Goal: Task Accomplishment & Management: Use online tool/utility

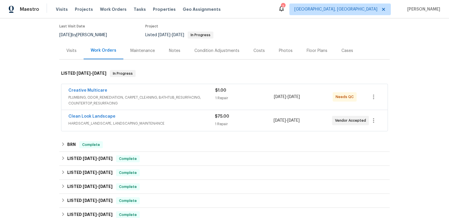
scroll to position [79, 0]
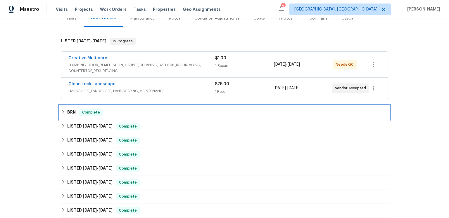
click at [75, 116] on h6 "BRN" at bounding box center [71, 112] width 8 height 7
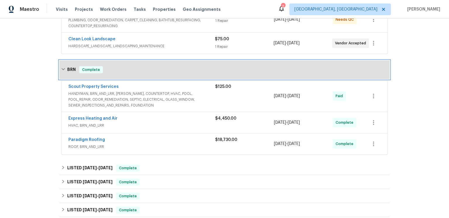
scroll to position [156, 0]
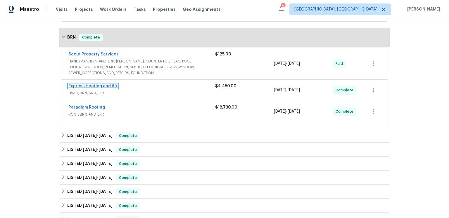
click at [99, 88] on link "Express Heating and Air" at bounding box center [92, 86] width 49 height 4
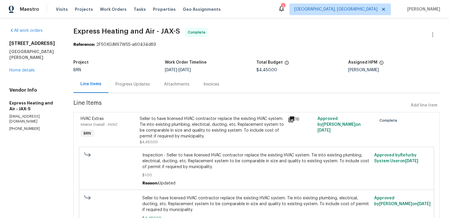
scroll to position [3, 0]
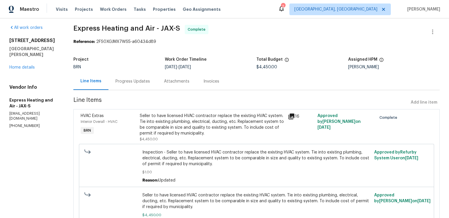
click at [295, 120] on icon at bounding box center [291, 116] width 7 height 7
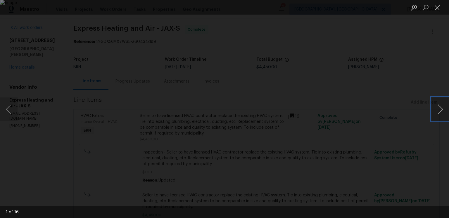
click at [441, 108] on button "Next image" at bounding box center [440, 109] width 18 height 23
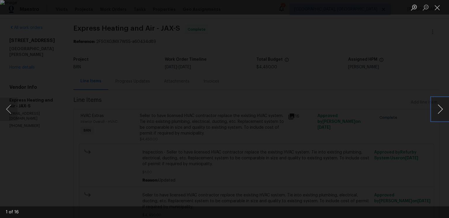
click at [441, 108] on button "Next image" at bounding box center [440, 109] width 18 height 23
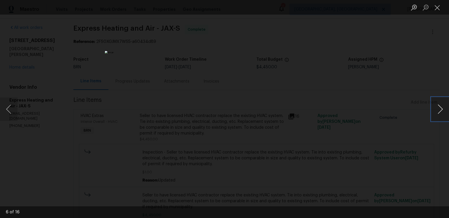
click at [441, 108] on button "Next image" at bounding box center [440, 109] width 18 height 23
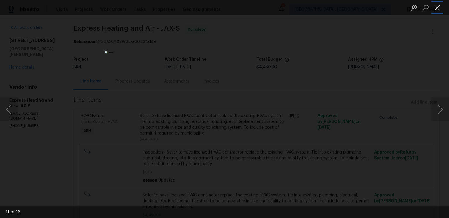
click at [436, 7] on button "Close lightbox" at bounding box center [437, 7] width 12 height 10
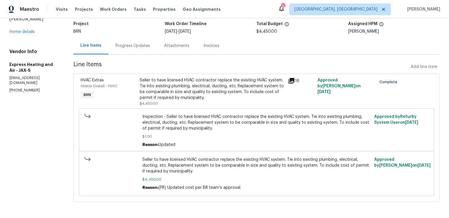
scroll to position [0, 0]
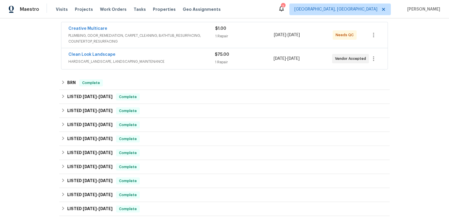
scroll to position [115, 0]
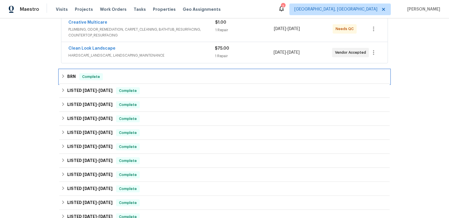
click at [119, 80] on div "BRN Complete" at bounding box center [224, 76] width 327 height 7
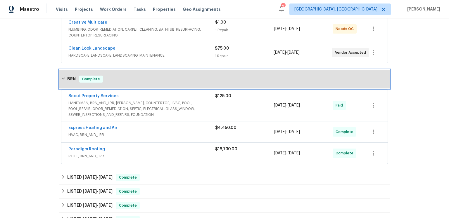
scroll to position [178, 0]
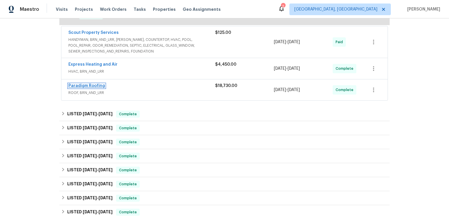
click at [105, 88] on link "Paradigm Roofing" at bounding box center [86, 86] width 37 height 4
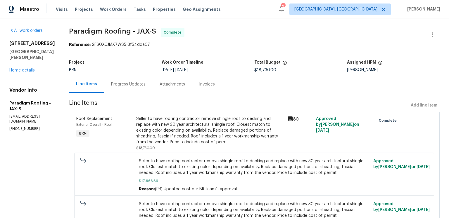
click at [293, 122] on icon at bounding box center [290, 120] width 6 height 6
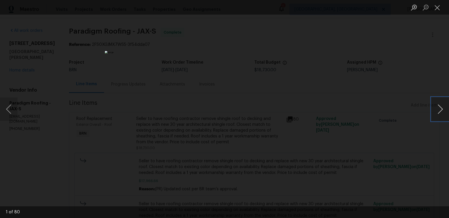
click at [436, 109] on button "Next image" at bounding box center [440, 109] width 18 height 23
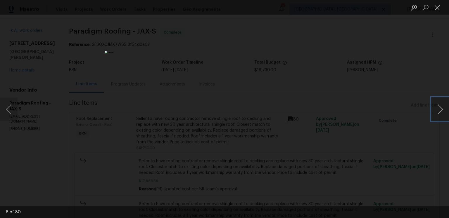
click at [436, 109] on button "Next image" at bounding box center [440, 109] width 18 height 23
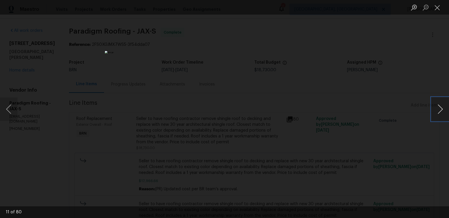
click at [436, 109] on button "Next image" at bounding box center [440, 109] width 18 height 23
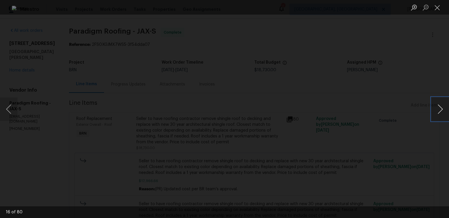
click at [436, 109] on button "Next image" at bounding box center [440, 109] width 18 height 23
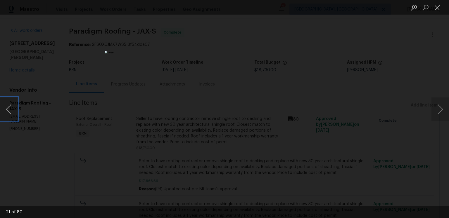
click at [7, 106] on button "Previous image" at bounding box center [9, 109] width 18 height 23
click at [442, 110] on button "Next image" at bounding box center [440, 109] width 18 height 23
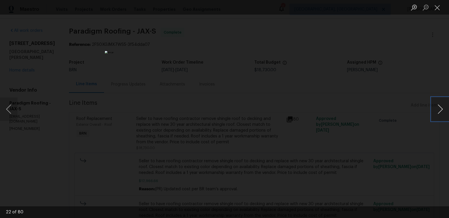
click at [442, 110] on button "Next image" at bounding box center [440, 109] width 18 height 23
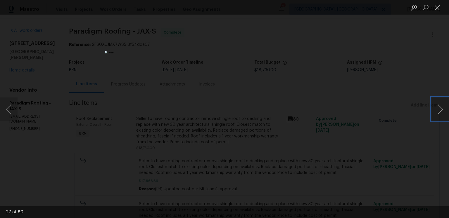
click at [442, 110] on button "Next image" at bounding box center [440, 109] width 18 height 23
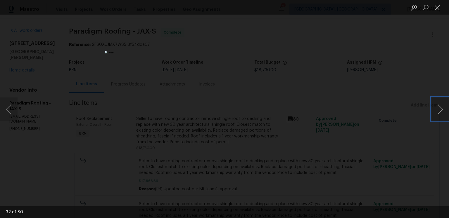
click at [442, 110] on button "Next image" at bounding box center [440, 109] width 18 height 23
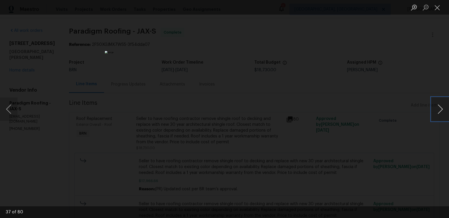
click at [442, 110] on button "Next image" at bounding box center [440, 109] width 18 height 23
click at [441, 109] on button "Next image" at bounding box center [440, 109] width 18 height 23
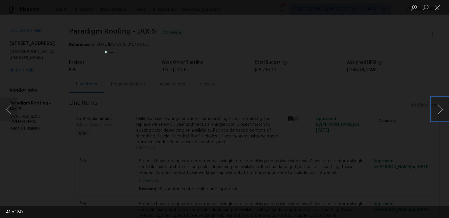
click at [441, 109] on button "Next image" at bounding box center [440, 109] width 18 height 23
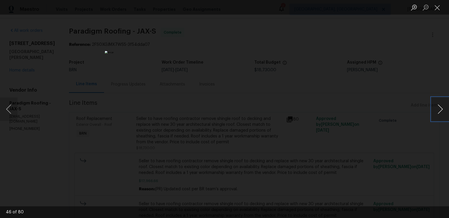
click at [441, 109] on button "Next image" at bounding box center [440, 109] width 18 height 23
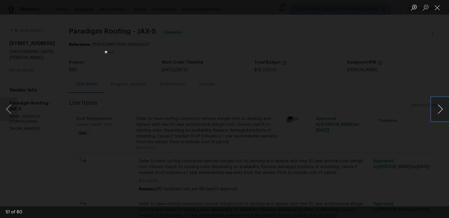
click at [441, 109] on button "Next image" at bounding box center [440, 109] width 18 height 23
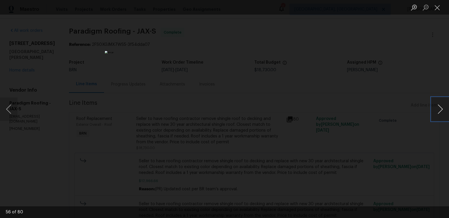
click at [441, 109] on button "Next image" at bounding box center [440, 109] width 18 height 23
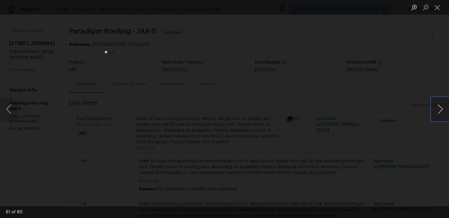
click at [441, 109] on button "Next image" at bounding box center [440, 109] width 18 height 23
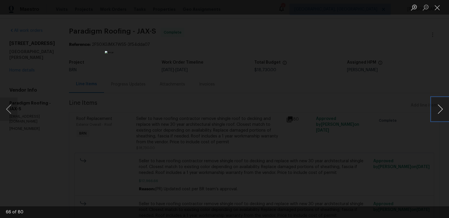
click at [441, 109] on button "Next image" at bounding box center [440, 109] width 18 height 23
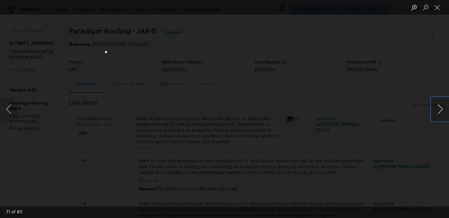
click at [441, 109] on button "Next image" at bounding box center [440, 109] width 18 height 23
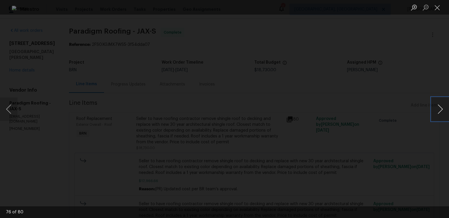
click at [441, 109] on button "Next image" at bounding box center [440, 109] width 18 height 23
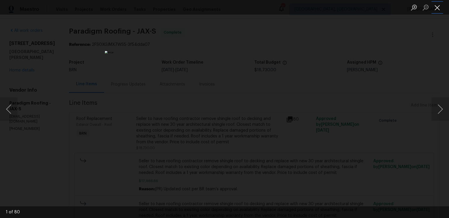
click at [438, 9] on button "Close lightbox" at bounding box center [437, 7] width 12 height 10
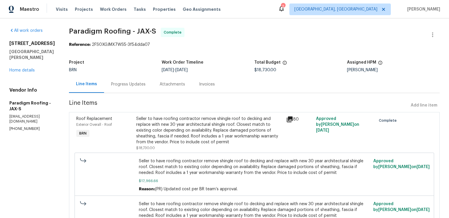
click at [215, 87] on div "Invoices" at bounding box center [207, 85] width 16 height 6
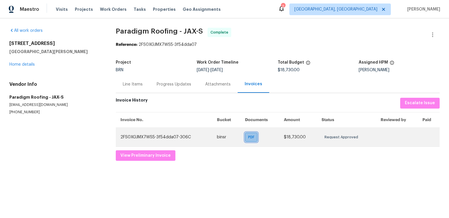
click at [248, 140] on span "PDF" at bounding box center [252, 137] width 8 height 6
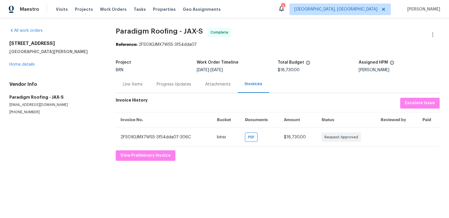
click at [231, 87] on div "Attachments" at bounding box center [217, 85] width 25 height 6
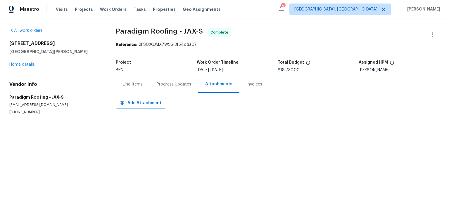
click at [198, 93] on div "Progress Updates" at bounding box center [174, 84] width 49 height 17
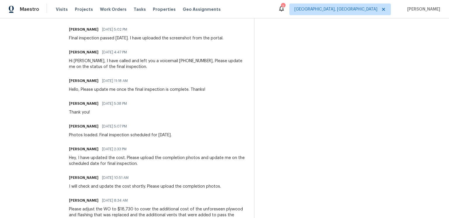
scroll to position [317, 0]
